Goal: Task Accomplishment & Management: Use online tool/utility

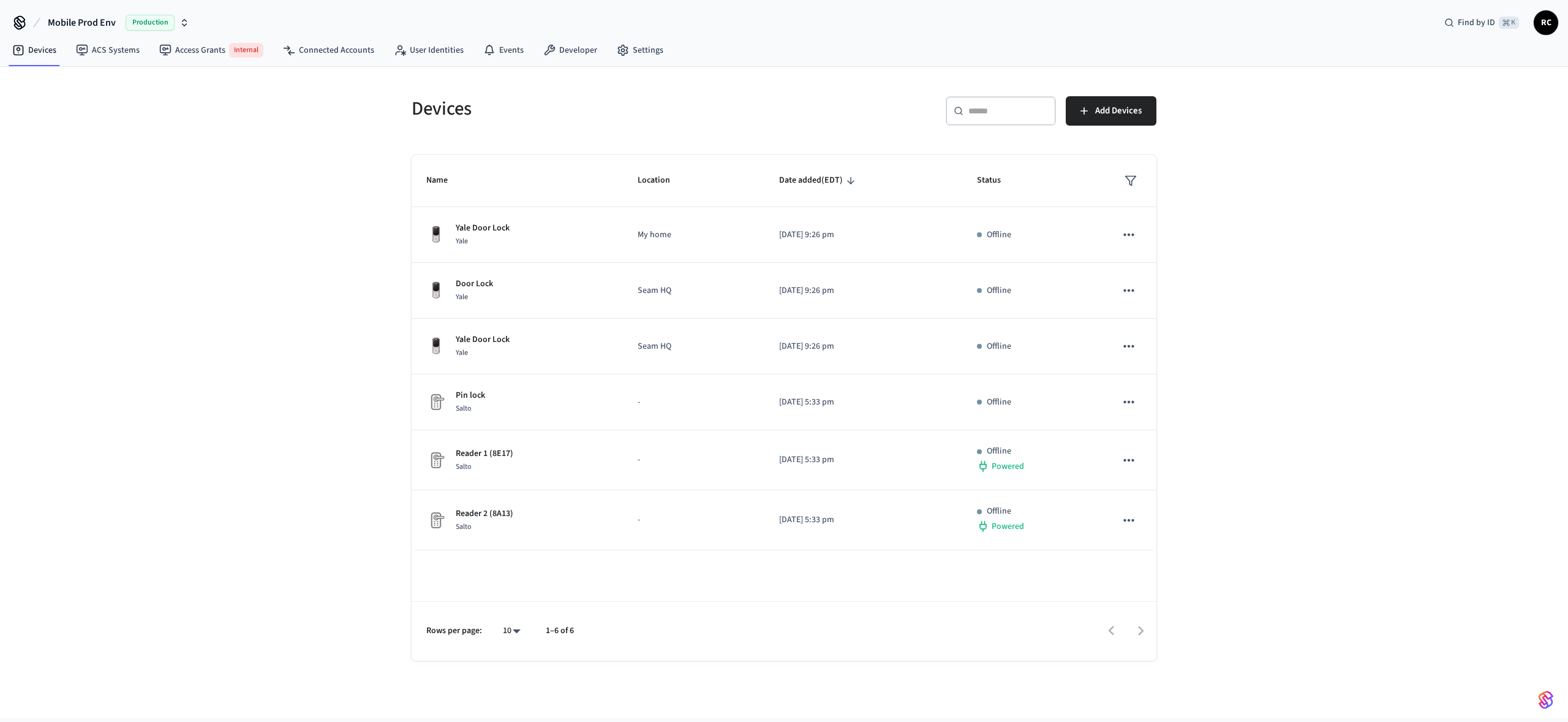
click at [289, 441] on div "Devices ​ ​ Add Devices Name Location Date added (EDT) Status Yale Door Lock Ya…" at bounding box center [784, 392] width 1568 height 650
click at [104, 20] on span "Mobile Prod Env" at bounding box center [82, 23] width 68 height 15
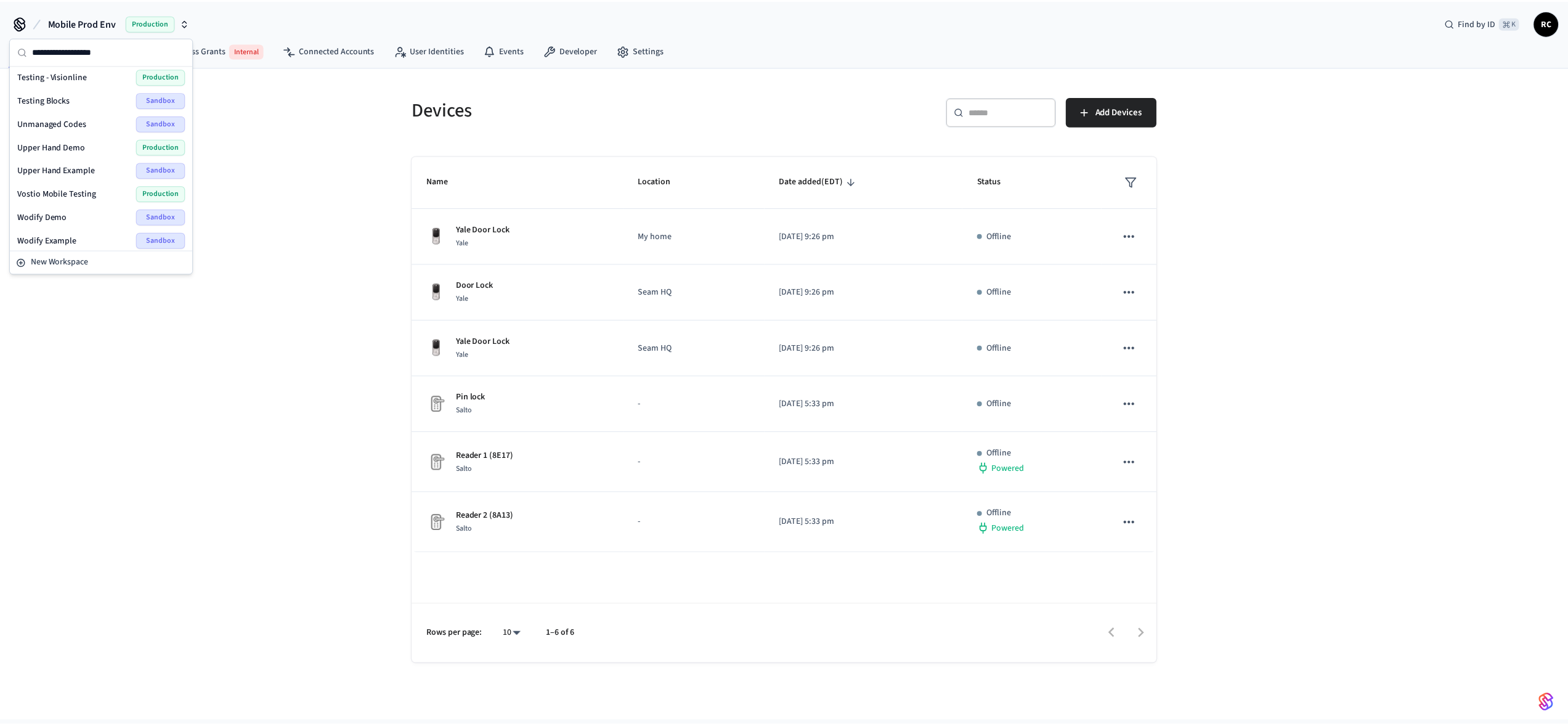
scroll to position [1553, 0]
click at [68, 227] on div "Wodify Example Sandbox" at bounding box center [102, 235] width 178 height 24
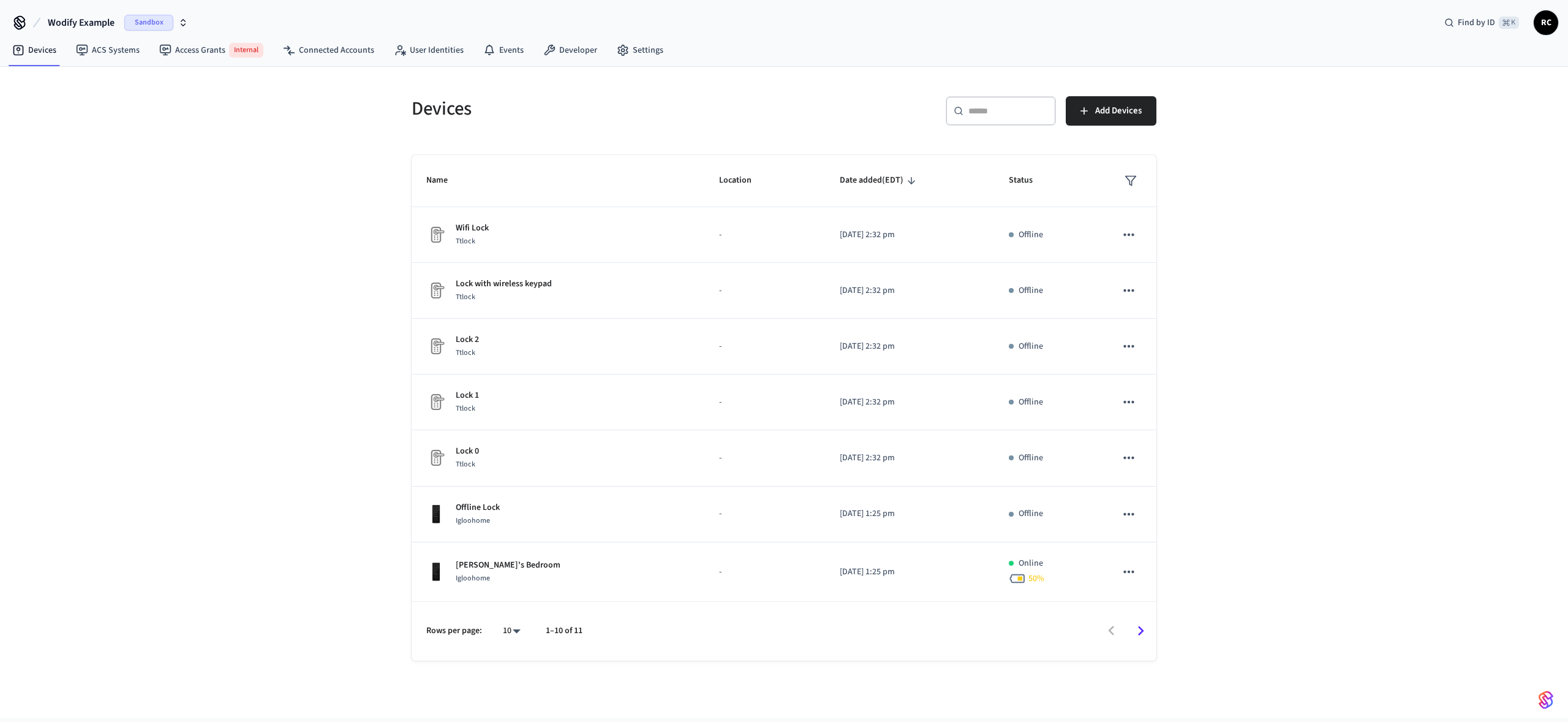
click at [563, 63] on nav "Devices ACS Systems Access Grants Internal Connected Accounts User Identities E…" at bounding box center [338, 51] width 671 height 30
click at [564, 51] on link "Developer" at bounding box center [570, 50] width 74 height 22
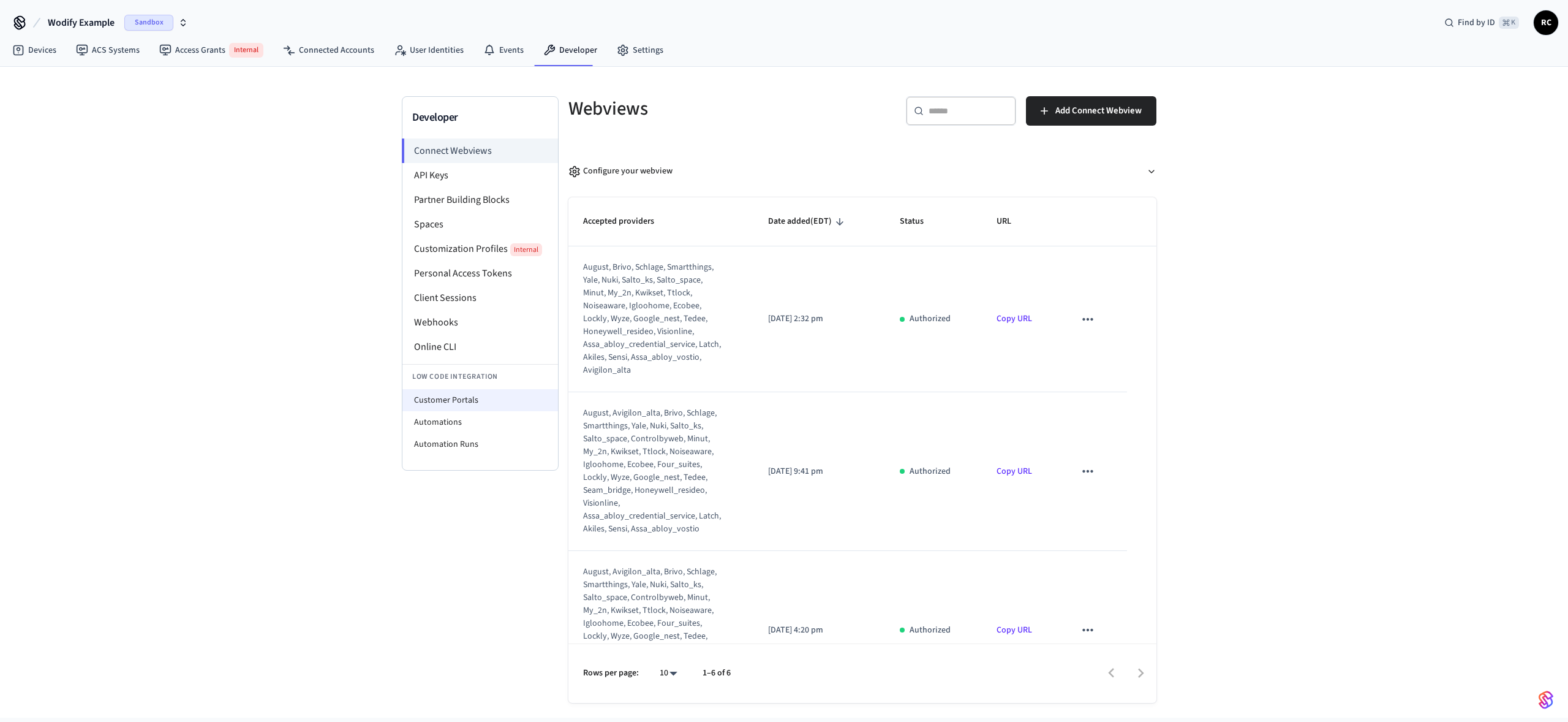
click at [484, 398] on li "Customer Portals" at bounding box center [480, 399] width 156 height 22
select select "**********"
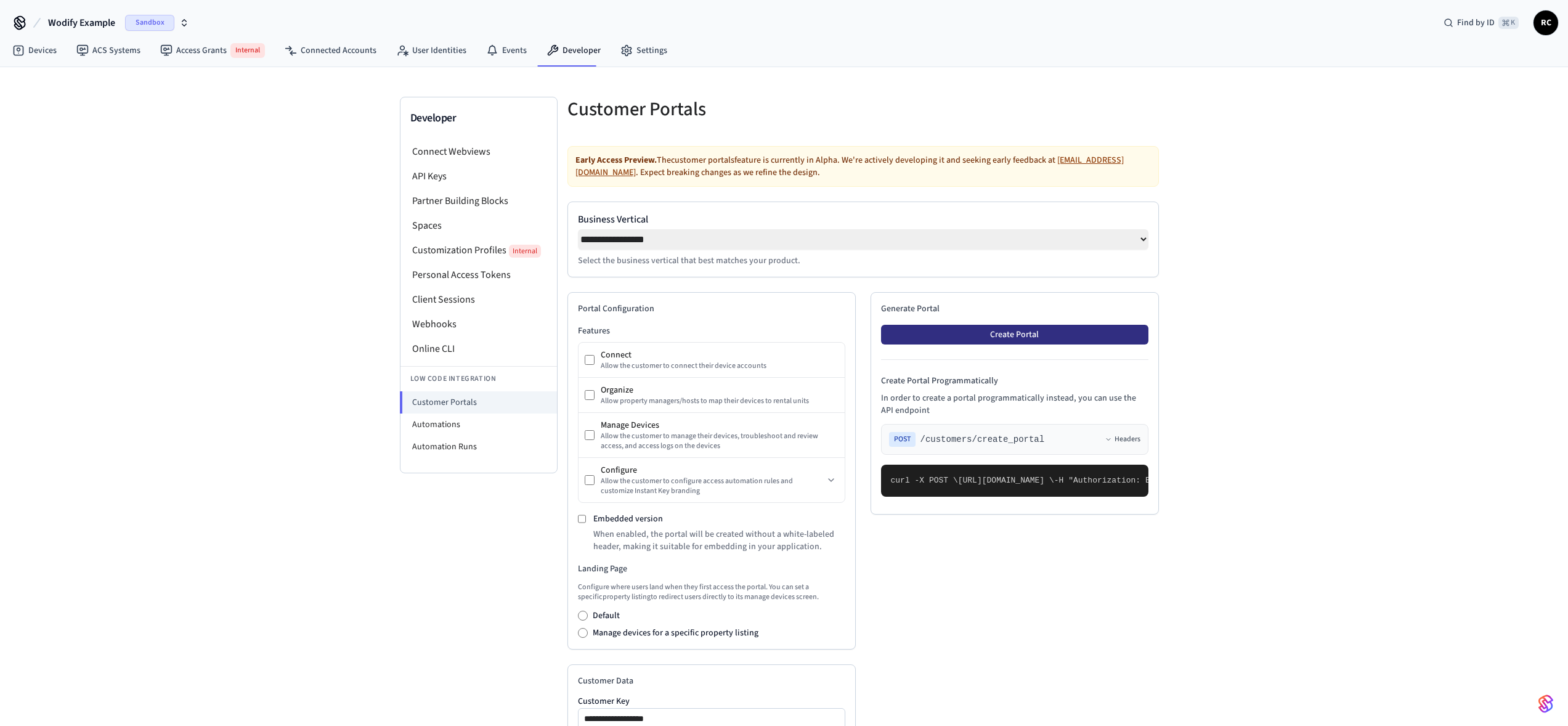
click at [977, 339] on button "Create Portal" at bounding box center [1015, 334] width 268 height 20
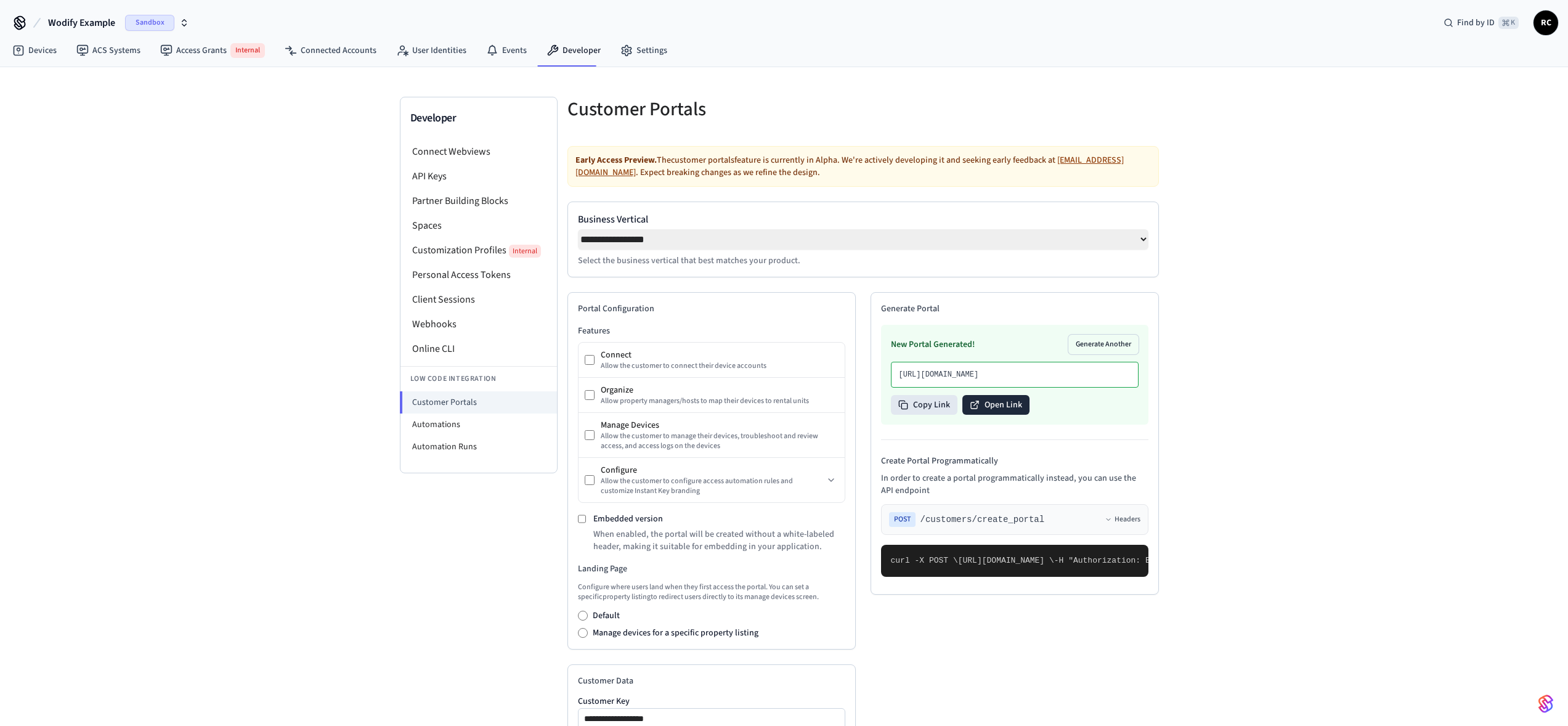
click at [993, 415] on button "Open Link" at bounding box center [996, 404] width 67 height 20
click at [313, 534] on div "**********" at bounding box center [784, 527] width 1568 height 919
